Goal: Information Seeking & Learning: Stay updated

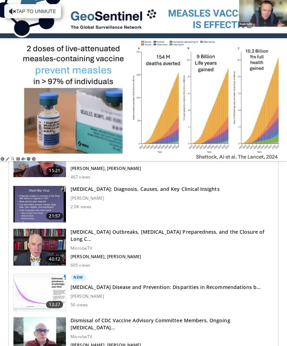
scroll to position [583, 0]
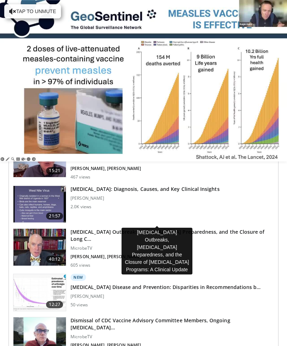
click at [233, 228] on h3 "[MEDICAL_DATA] Outbreaks, [MEDICAL_DATA] Preparedness, and the Closure of Long …" at bounding box center [171, 235] width 203 height 14
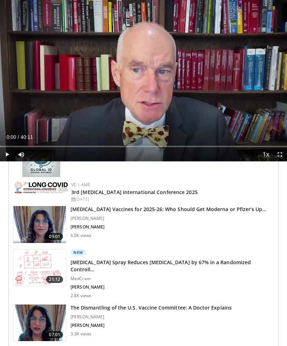
scroll to position [258, 0]
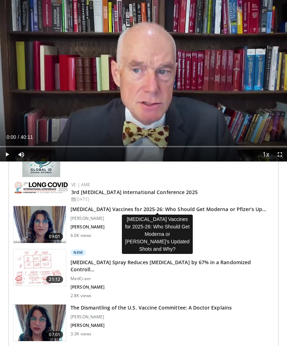
click at [158, 209] on h3 "COVID-19 Vaccines for 2025-26: Who Should Get Moderna or Pfizer’s Up…" at bounding box center [168, 209] width 196 height 7
click at [50, 210] on img at bounding box center [39, 224] width 52 height 37
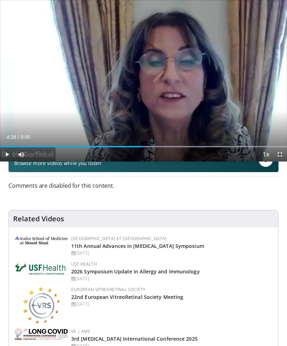
scroll to position [131, 0]
